Goal: Transaction & Acquisition: Purchase product/service

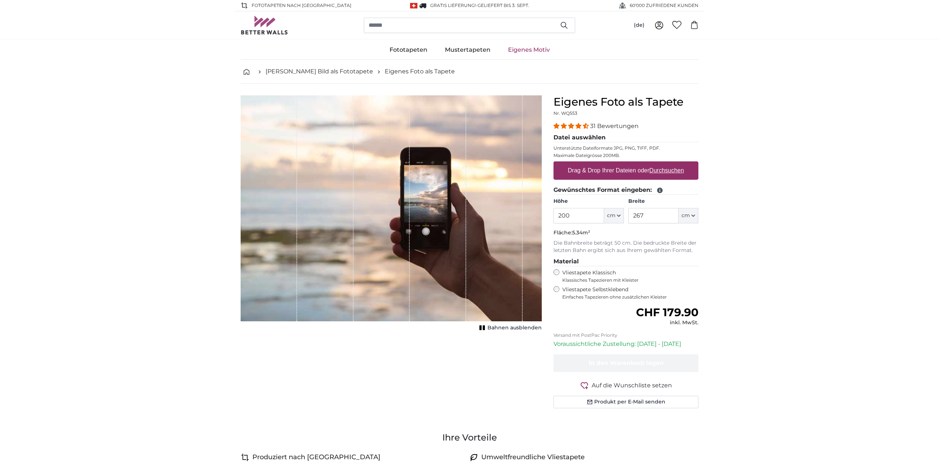
drag, startPoint x: 576, startPoint y: 216, endPoint x: 496, endPoint y: 207, distance: 80.9
click at [496, 207] on product-detail "Abbrechen Bild zuschneiden Bahnen ausblenden Eigenes Foto als Tapete Nr. WQ553 …" at bounding box center [470, 255] width 470 height 342
type input "230"
drag, startPoint x: 659, startPoint y: 215, endPoint x: 587, endPoint y: 207, distance: 72.8
click at [587, 207] on div "Höhe 230 ft cm Centimeter (cm) Inches (inch) Feet (ft. in.) Breite 267 ft cm Ce…" at bounding box center [626, 211] width 145 height 26
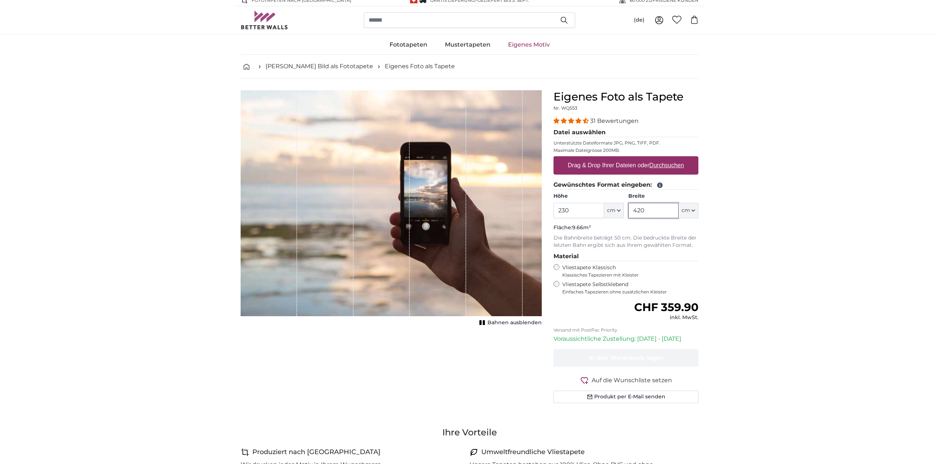
scroll to position [6, 0]
type input "420"
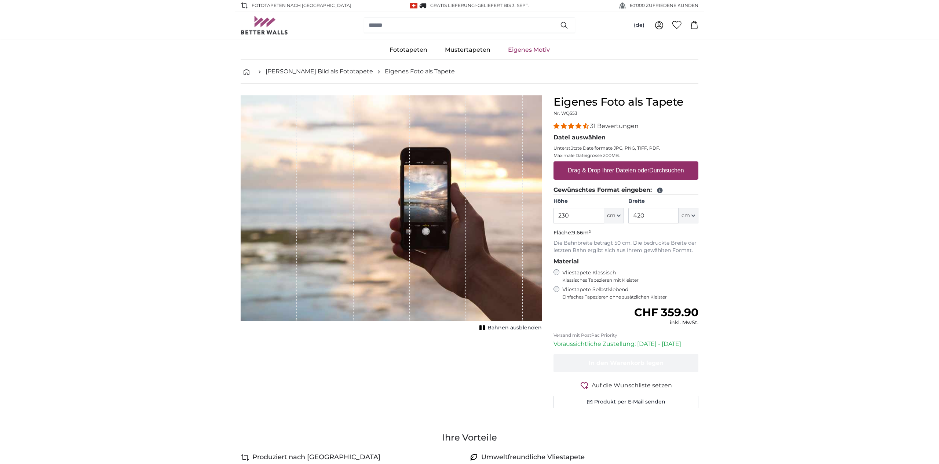
click at [668, 170] on u "Durchsuchen" at bounding box center [667, 170] width 34 height 6
click at [668, 164] on input "Drag & Drop Ihrer Dateien oder Durchsuchen" at bounding box center [626, 162] width 145 height 2
